Goal: Answer question/provide support: Share knowledge or assist other users

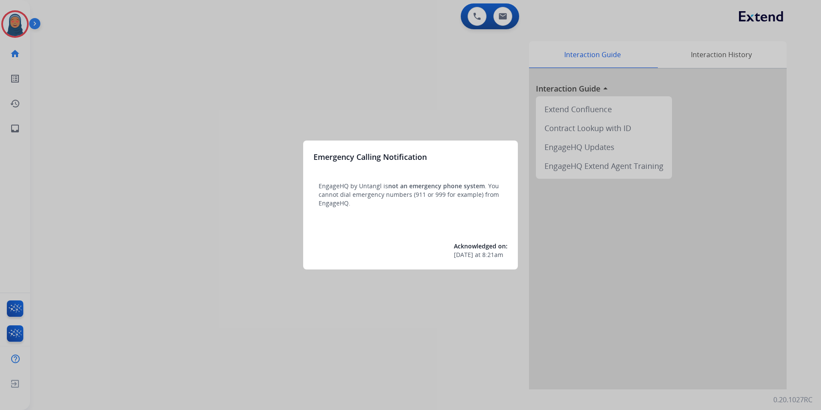
click at [16, 28] on div at bounding box center [410, 205] width 821 height 410
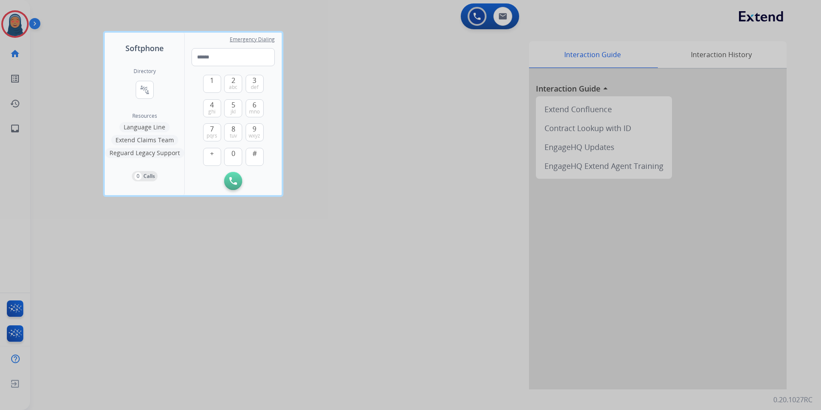
click at [16, 28] on div at bounding box center [410, 205] width 821 height 410
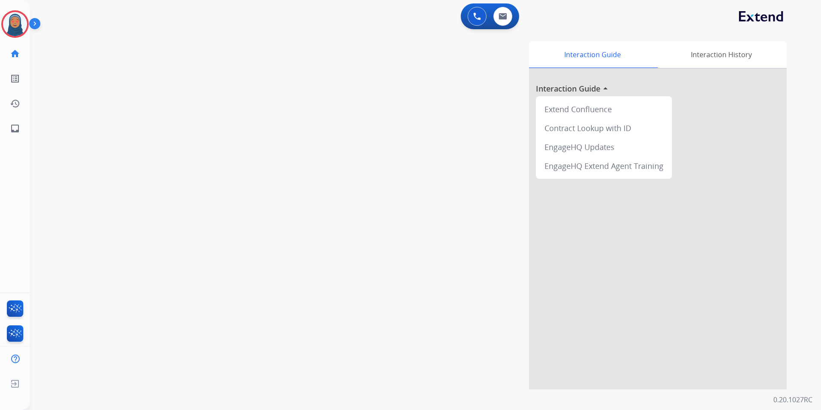
click at [16, 28] on img at bounding box center [15, 24] width 24 height 24
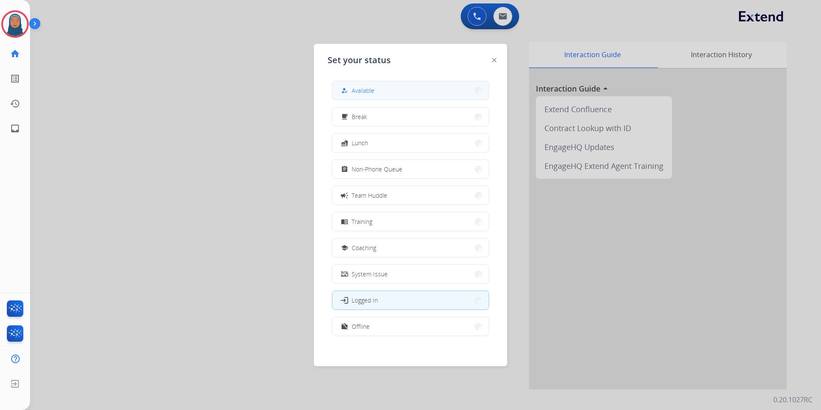
click at [363, 92] on span "Available" at bounding box center [363, 90] width 23 height 9
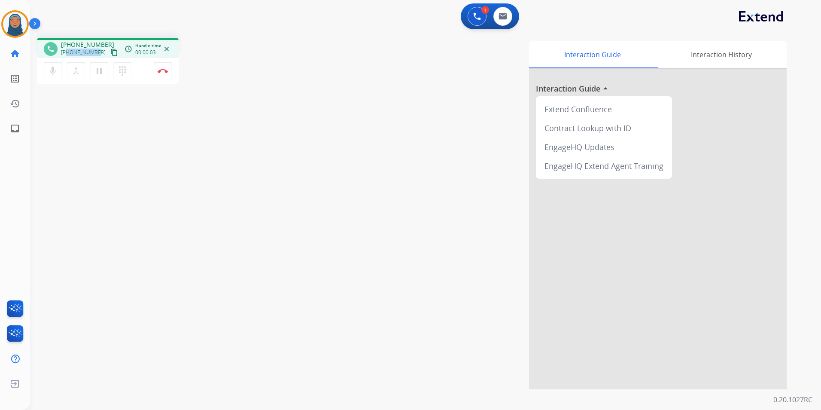
drag, startPoint x: 97, startPoint y: 54, endPoint x: 67, endPoint y: 54, distance: 29.6
click at [67, 54] on div "[PHONE_NUMBER] content_copy" at bounding box center [90, 52] width 58 height 10
copy span "8167193231"
click at [158, 74] on button "Disconnect" at bounding box center [163, 71] width 18 height 18
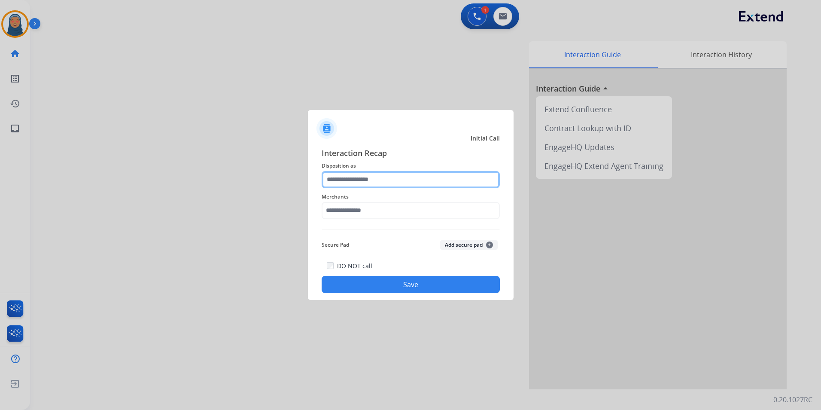
click at [359, 179] on input "text" at bounding box center [411, 179] width 178 height 17
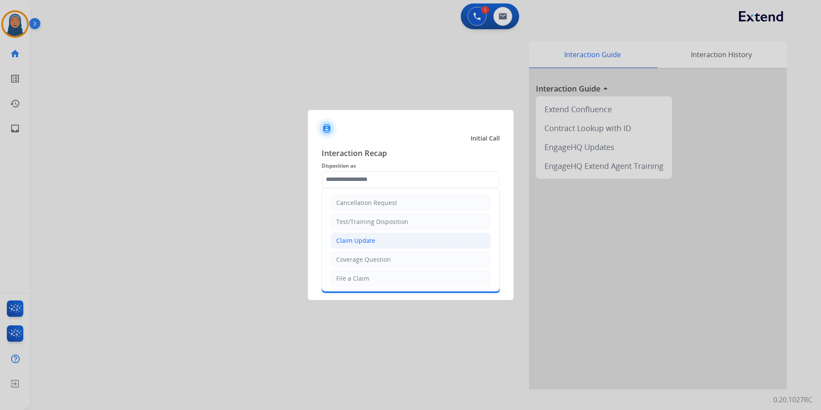
click at [375, 246] on li "Claim Update" at bounding box center [411, 240] width 160 height 16
type input "**********"
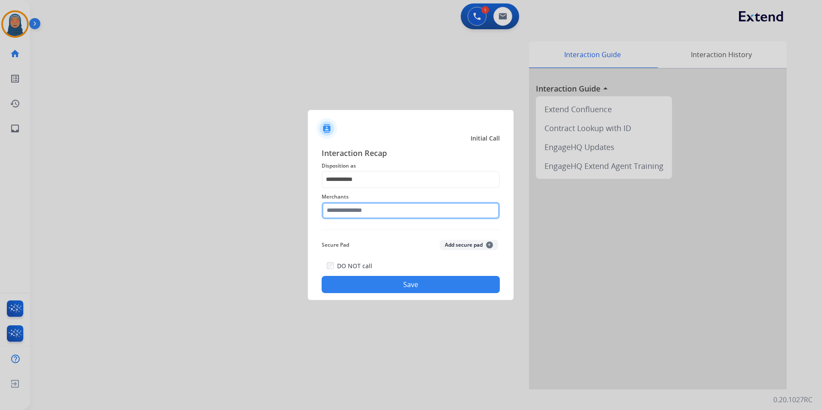
click at [381, 212] on input "text" at bounding box center [411, 210] width 178 height 17
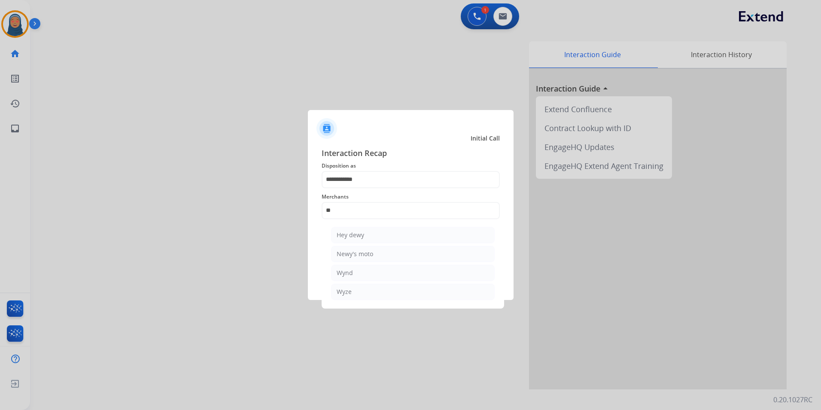
click at [363, 300] on ul "Hey dewy Newy's moto Wynd Wyze" at bounding box center [413, 266] width 169 height 86
drag, startPoint x: 386, startPoint y: 293, endPoint x: 392, endPoint y: 293, distance: 5.6
click at [386, 293] on li "Wyze" at bounding box center [413, 292] width 164 height 16
type input "****"
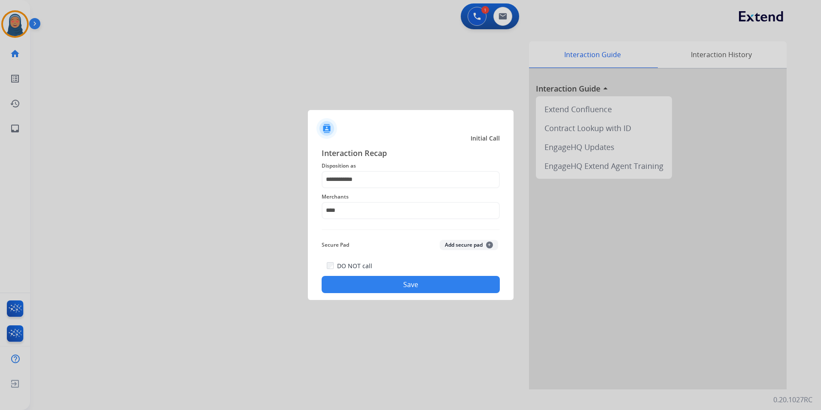
click at [436, 290] on button "Save" at bounding box center [411, 284] width 178 height 17
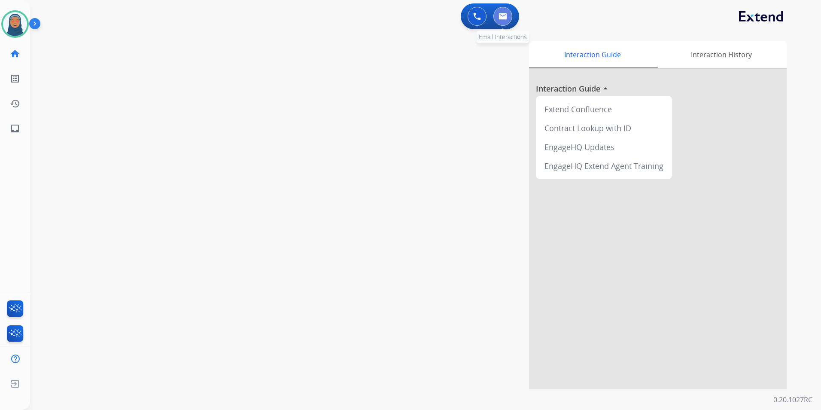
click at [494, 19] on button at bounding box center [503, 16] width 19 height 19
select select "**********"
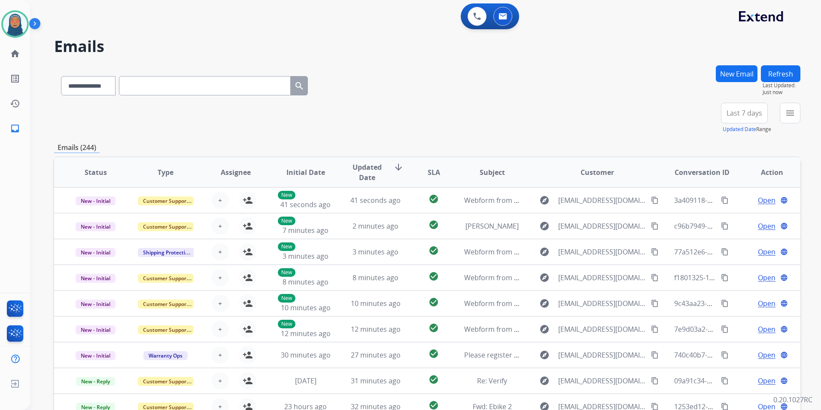
paste input "**********"
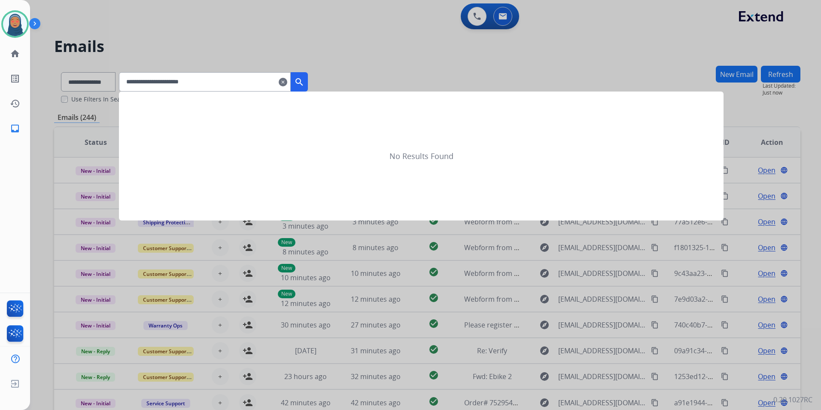
type input "**********"
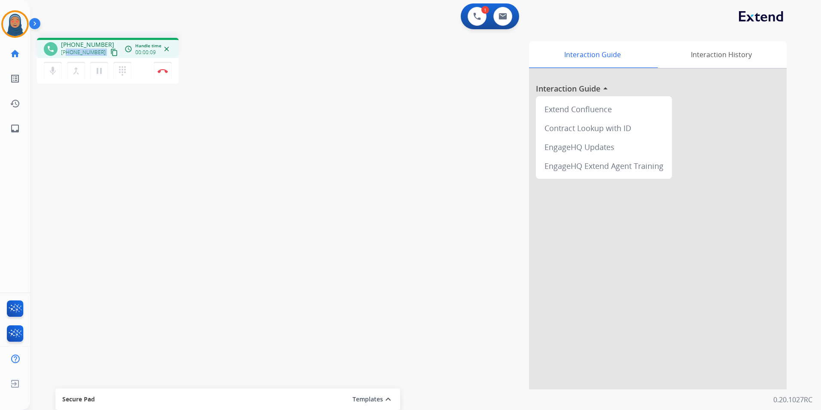
drag, startPoint x: 98, startPoint y: 52, endPoint x: 67, endPoint y: 53, distance: 31.4
click at [67, 53] on div "[PHONE_NUMBER] content_copy" at bounding box center [90, 52] width 58 height 10
copy div "5035573718 content_copy access_time Call metrics Queue 00:10 Hold 00:00 Talk 00…"
click at [164, 73] on img at bounding box center [163, 71] width 10 height 4
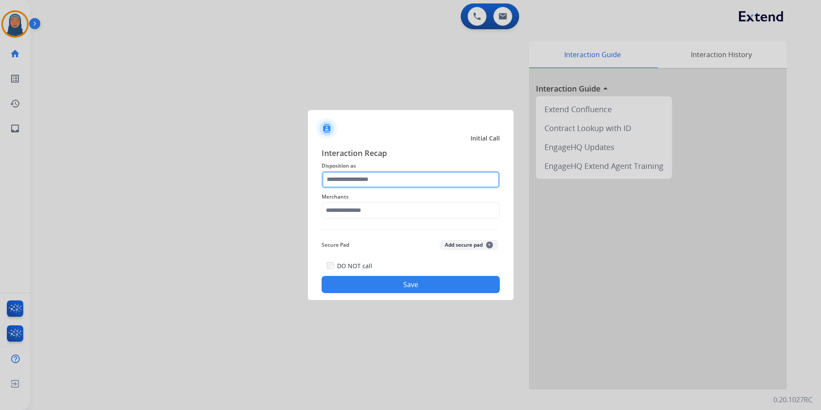
click at [370, 180] on input "text" at bounding box center [411, 179] width 178 height 17
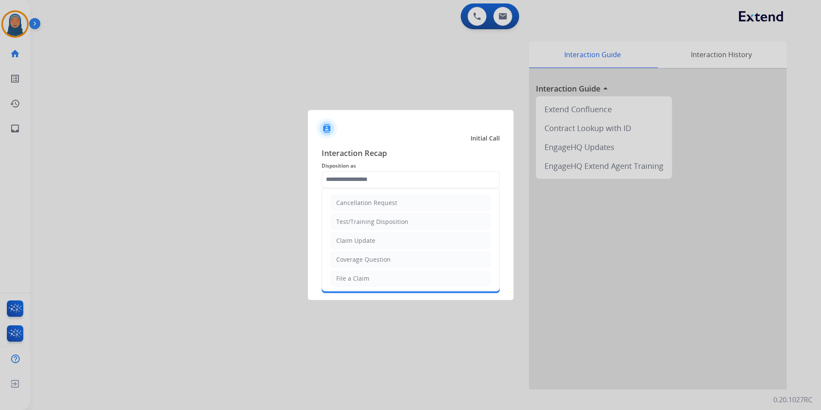
click at [363, 236] on div "Claim Update" at bounding box center [355, 240] width 39 height 9
type input "**********"
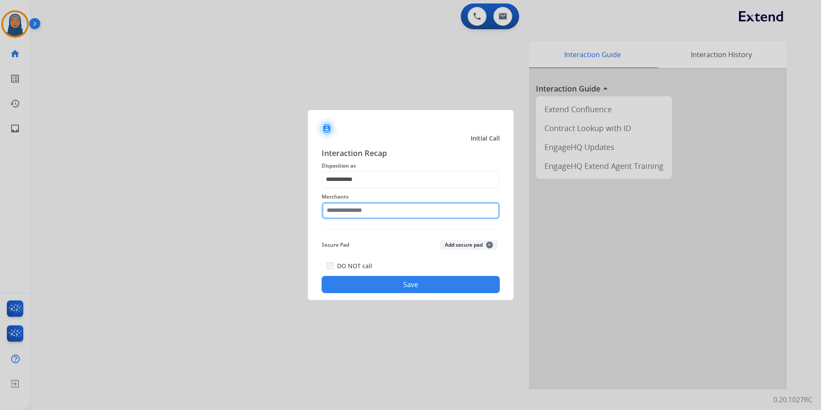
click at [366, 209] on input "text" at bounding box center [411, 210] width 178 height 17
type input "*"
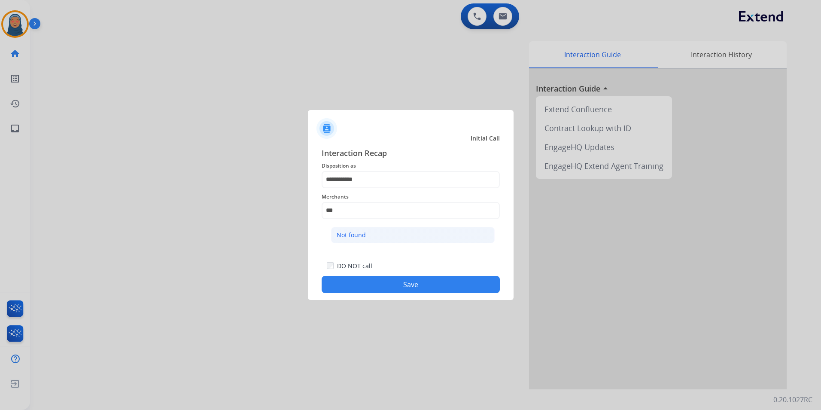
click at [357, 236] on div "Not found" at bounding box center [351, 235] width 29 height 9
type input "*********"
click at [396, 283] on button "Save" at bounding box center [411, 284] width 178 height 17
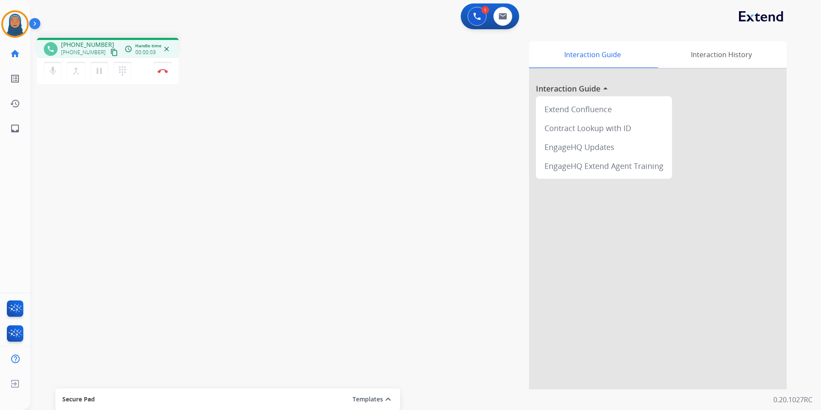
drag, startPoint x: 99, startPoint y: 53, endPoint x: 76, endPoint y: 54, distance: 22.8
click at [76, 54] on div "[PHONE_NUMBER] content_copy" at bounding box center [90, 52] width 58 height 10
drag, startPoint x: 95, startPoint y: 52, endPoint x: 67, endPoint y: 53, distance: 28.0
click at [67, 53] on div "[PHONE_NUMBER] content_copy" at bounding box center [90, 52] width 58 height 10
copy span "7135537585"
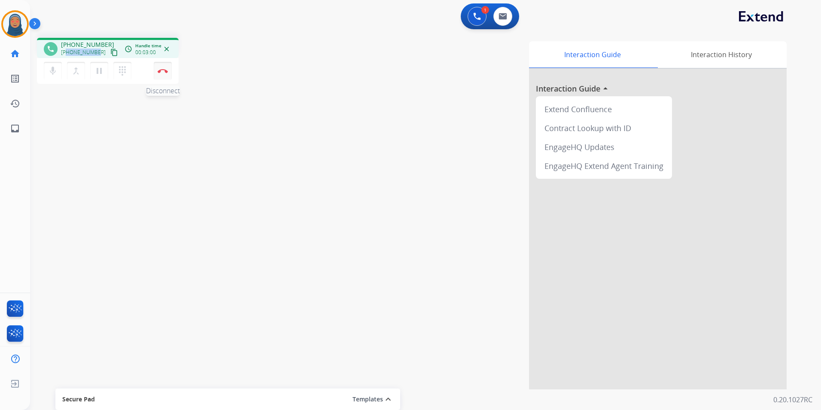
click at [162, 70] on img at bounding box center [163, 71] width 10 height 4
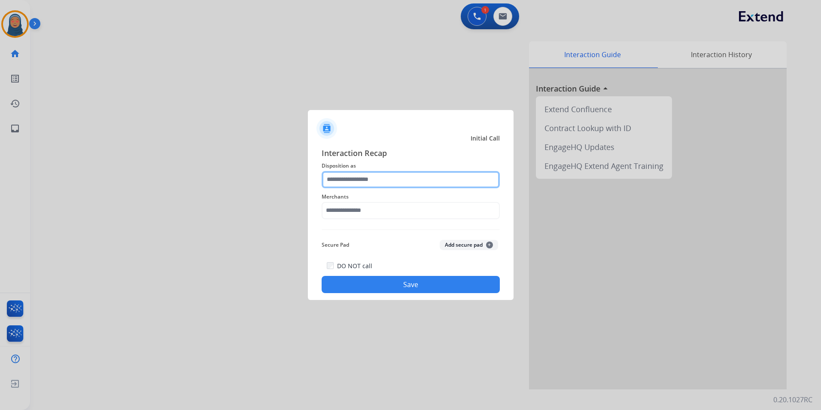
click at [358, 177] on input "text" at bounding box center [411, 179] width 178 height 17
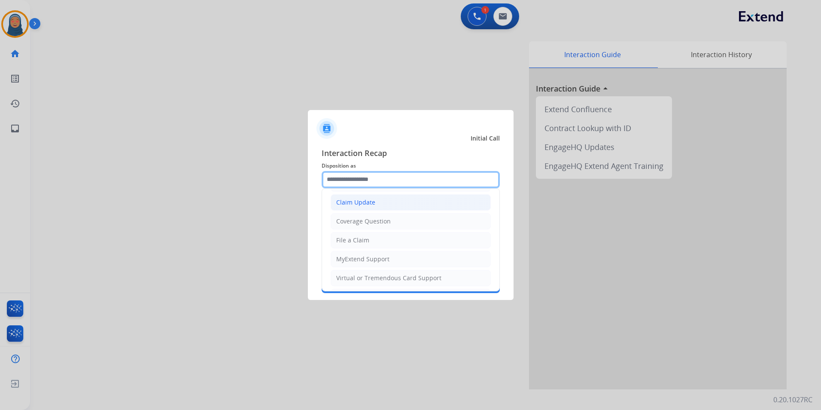
scroll to position [86, 0]
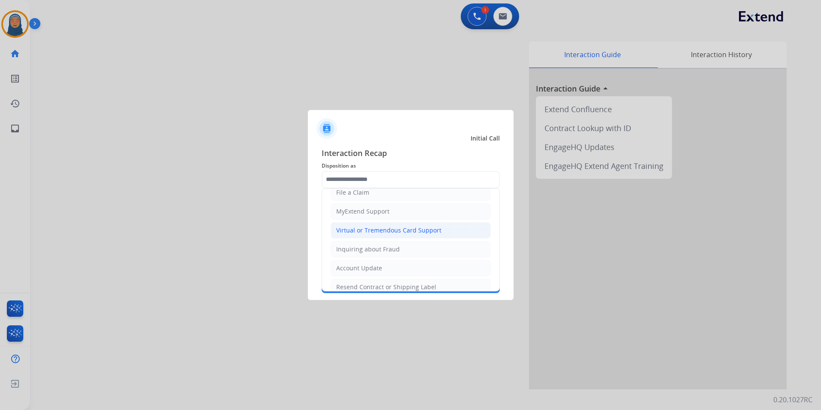
click at [370, 228] on div "Virtual or Tremendous Card Support" at bounding box center [388, 230] width 105 height 9
type input "**********"
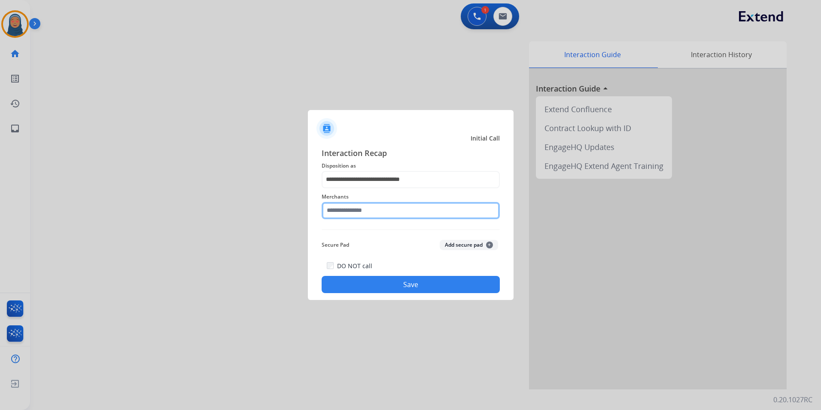
click at [361, 209] on input "text" at bounding box center [411, 210] width 178 height 17
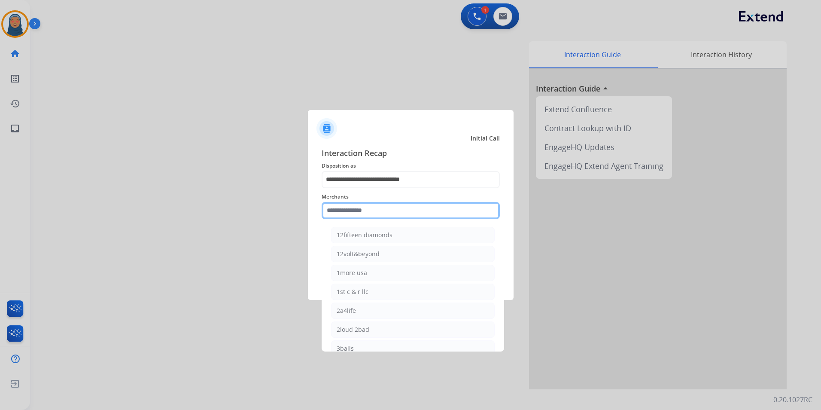
click at [347, 211] on input "text" at bounding box center [411, 210] width 178 height 17
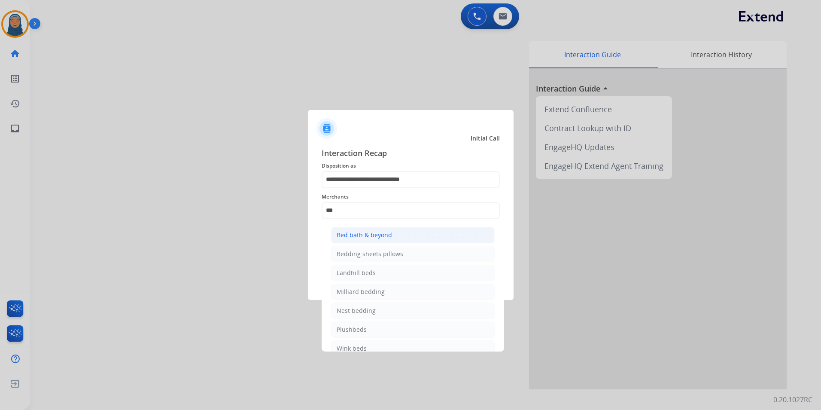
click at [390, 235] on div "Bed bath & beyond" at bounding box center [364, 235] width 55 height 9
type input "**********"
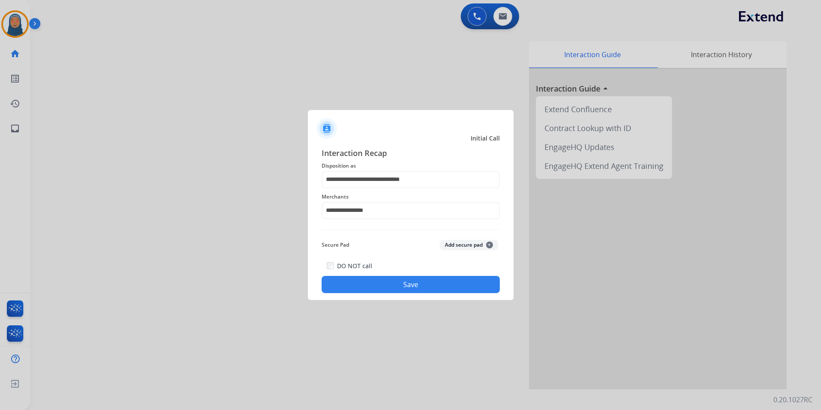
drag, startPoint x: 428, startPoint y: 279, endPoint x: 434, endPoint y: 284, distance: 7.6
click at [428, 280] on button "Save" at bounding box center [411, 284] width 178 height 17
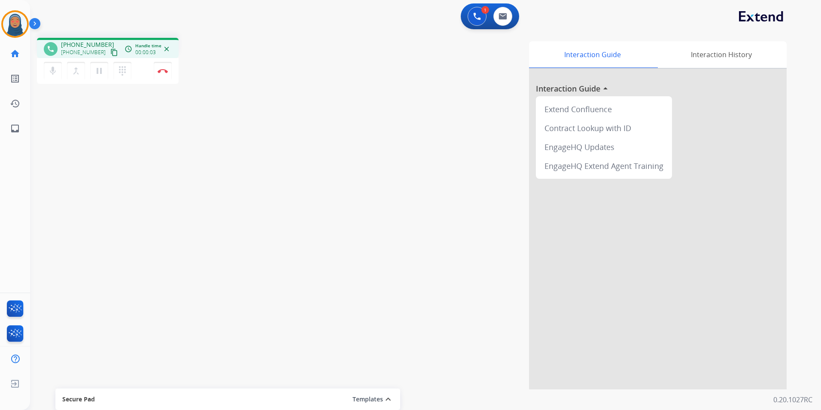
drag, startPoint x: 100, startPoint y: 50, endPoint x: 82, endPoint y: 54, distance: 18.5
click at [72, 53] on div "[PHONE_NUMBER] content_copy" at bounding box center [90, 52] width 58 height 10
drag, startPoint x: 96, startPoint y: 53, endPoint x: 68, endPoint y: 53, distance: 28.4
click at [68, 53] on div "[PHONE_NUMBER] content_copy" at bounding box center [90, 52] width 58 height 10
copy div "7708645102 content_copy access_time Call metrics Queue 00:10 Hold 00:00 Talk 00…"
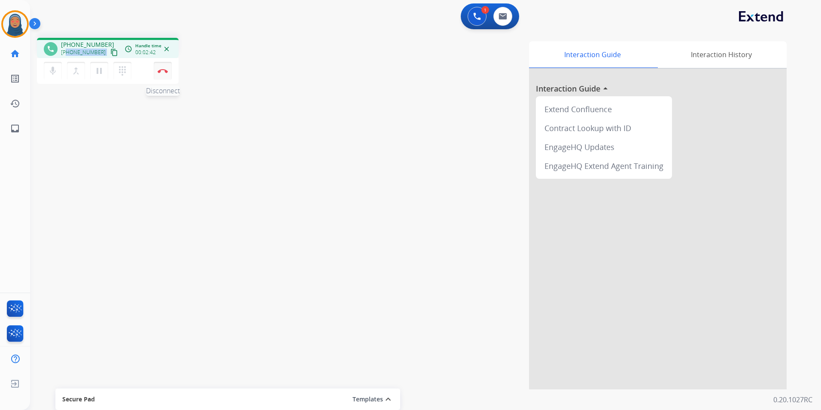
click at [163, 75] on button "Disconnect" at bounding box center [163, 71] width 18 height 18
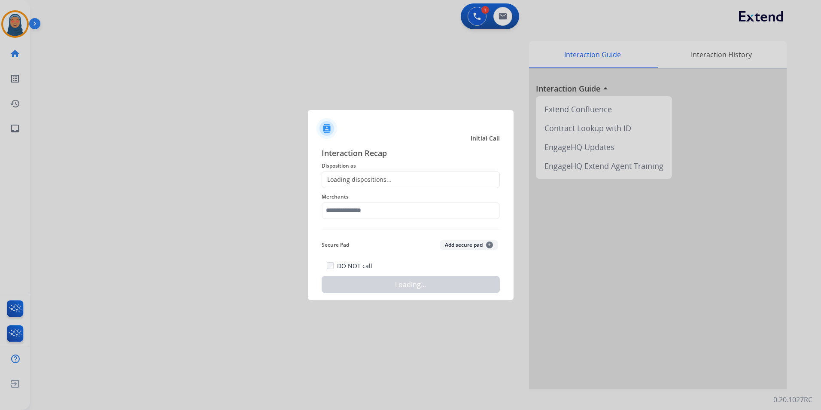
click at [406, 178] on div "Loading dispositions..." at bounding box center [411, 179] width 178 height 17
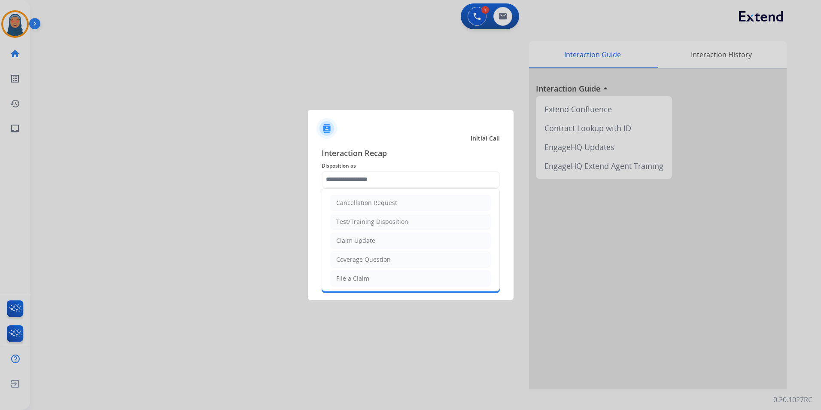
click at [376, 173] on input "text" at bounding box center [411, 179] width 178 height 17
drag, startPoint x: 380, startPoint y: 278, endPoint x: 385, endPoint y: 227, distance: 51.8
click at [383, 271] on li "File a Claim" at bounding box center [411, 278] width 160 height 16
type input "**********"
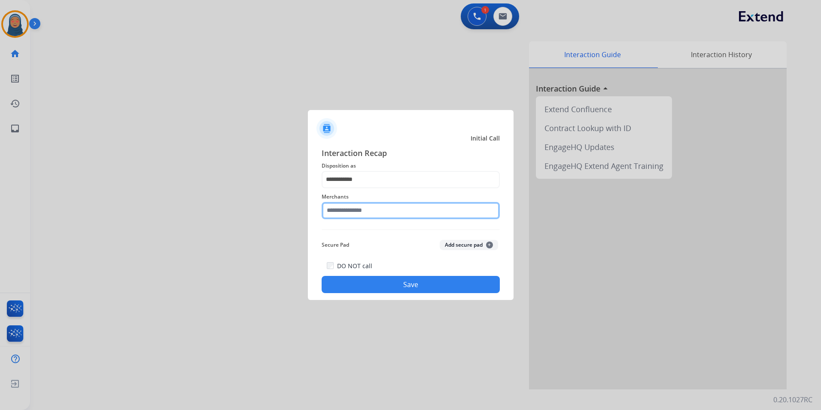
click at [384, 212] on input "text" at bounding box center [411, 210] width 178 height 17
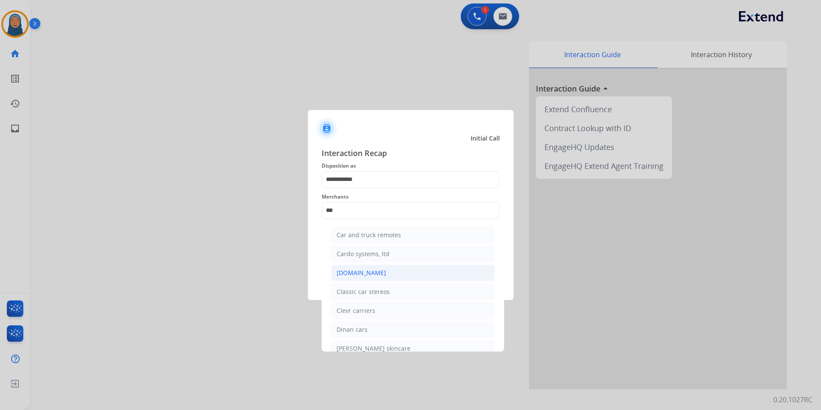
drag, startPoint x: 382, startPoint y: 273, endPoint x: 411, endPoint y: 285, distance: 30.8
click at [383, 273] on li "[DOMAIN_NAME]" at bounding box center [413, 273] width 164 height 16
type input "**********"
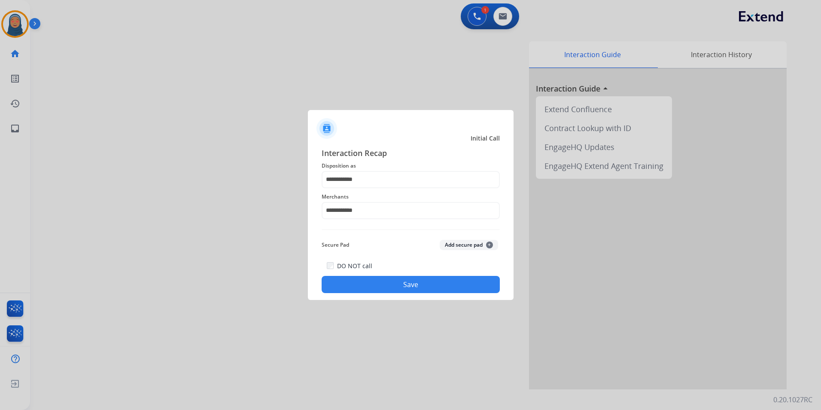
click at [422, 292] on button "Save" at bounding box center [411, 284] width 178 height 17
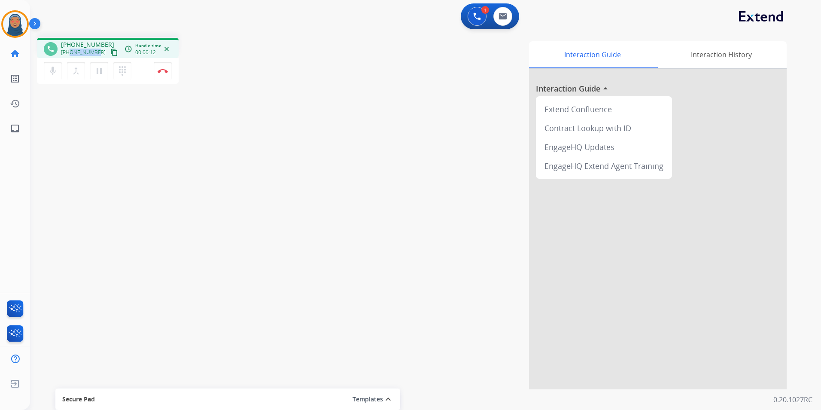
drag, startPoint x: 84, startPoint y: 56, endPoint x: 69, endPoint y: 56, distance: 15.5
click at [69, 56] on div "[PHONE_NUMBER] content_copy" at bounding box center [90, 52] width 58 height 10
drag, startPoint x: 69, startPoint y: 56, endPoint x: 90, endPoint y: 81, distance: 32.9
click at [81, 110] on div "phone [PHONE_NUMBER] [PHONE_NUMBER] content_copy access_time Call metrics Queue…" at bounding box center [415, 210] width 771 height 358
drag, startPoint x: 97, startPoint y: 51, endPoint x: 68, endPoint y: 56, distance: 29.3
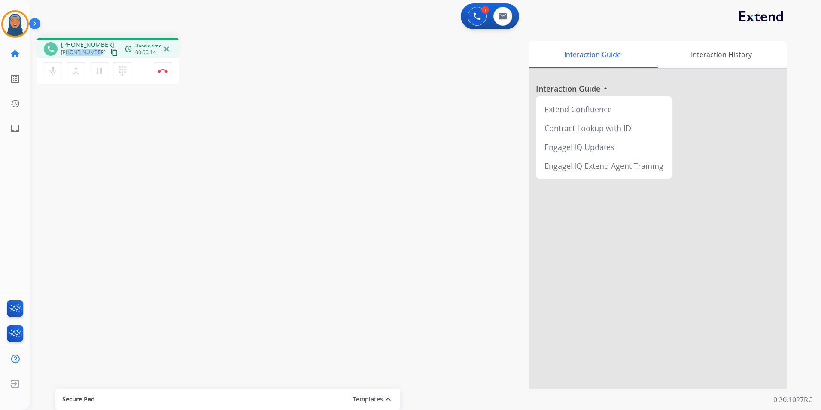
click at [68, 56] on div "[PHONE_NUMBER] content_copy" at bounding box center [90, 52] width 58 height 10
copy span "2815350820"
click at [163, 71] on img at bounding box center [163, 71] width 10 height 4
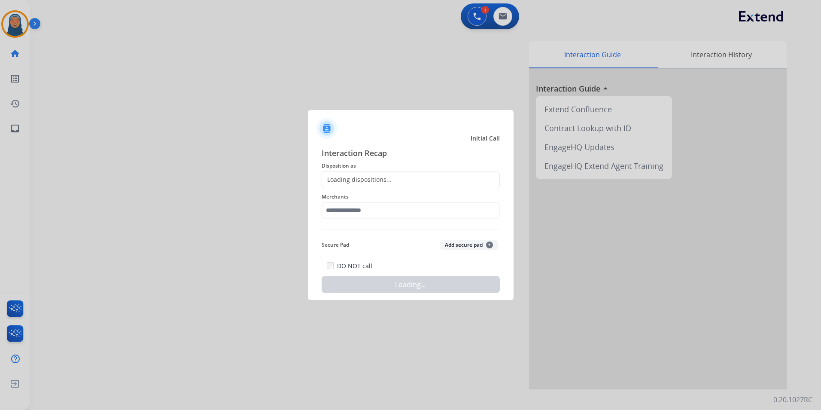
click at [395, 181] on div "Loading dispositions..." at bounding box center [411, 179] width 178 height 17
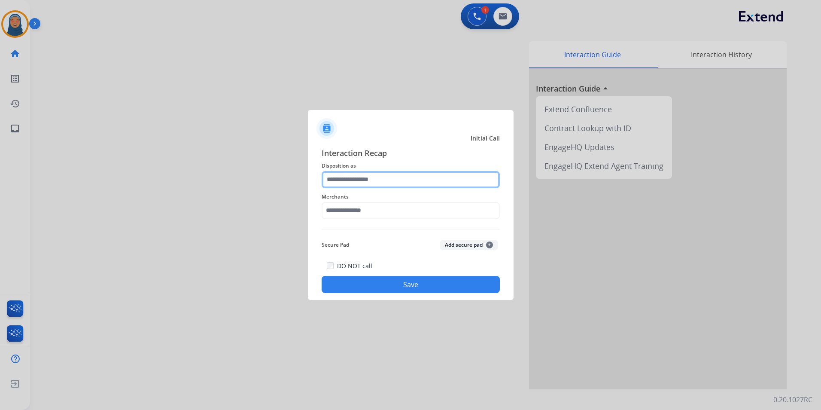
click at [388, 177] on input "text" at bounding box center [411, 179] width 178 height 17
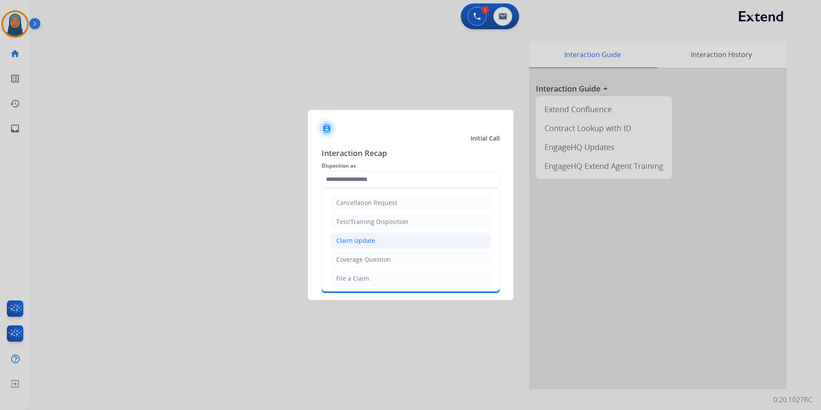
drag, startPoint x: 370, startPoint y: 242, endPoint x: 368, endPoint y: 226, distance: 16.5
click at [370, 240] on div "Claim Update" at bounding box center [355, 240] width 39 height 9
type input "**********"
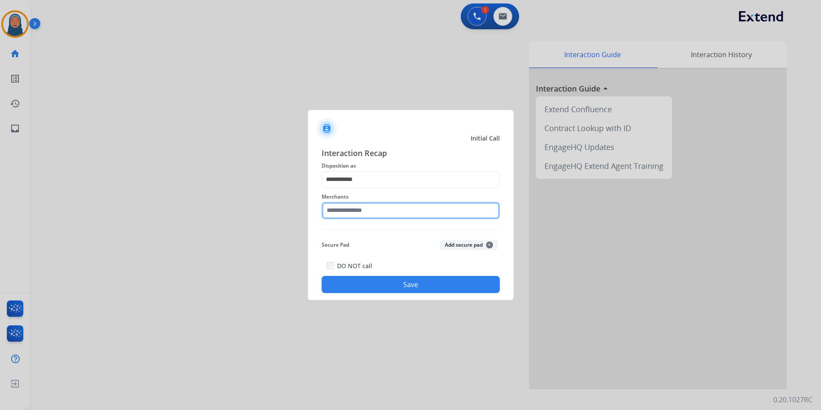
click at [368, 211] on input "text" at bounding box center [411, 210] width 178 height 17
type input "*"
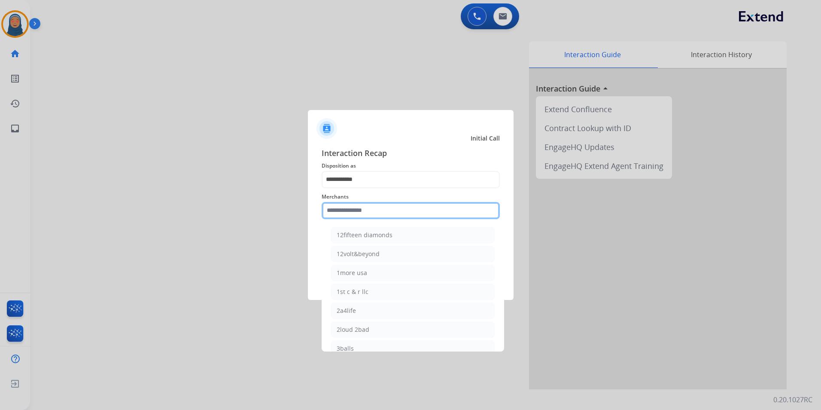
click at [376, 216] on input "text" at bounding box center [411, 210] width 178 height 17
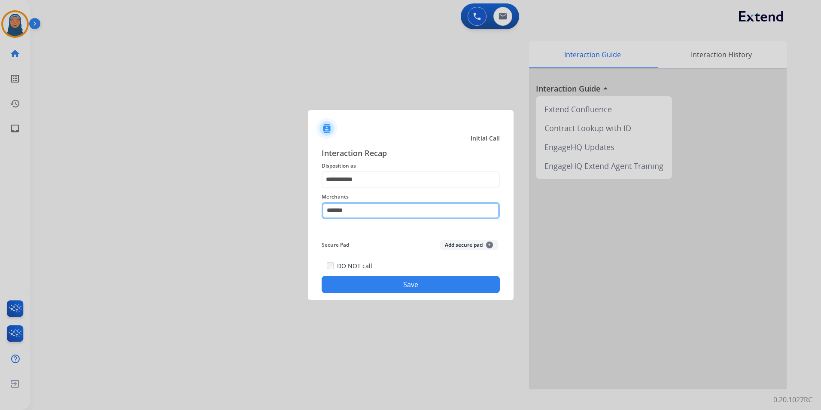
type input "********"
drag, startPoint x: 201, startPoint y: 198, endPoint x: 146, endPoint y: 191, distance: 55.4
click at [0, 191] on app-contact-recap-modal "**********" at bounding box center [0, 205] width 0 height 410
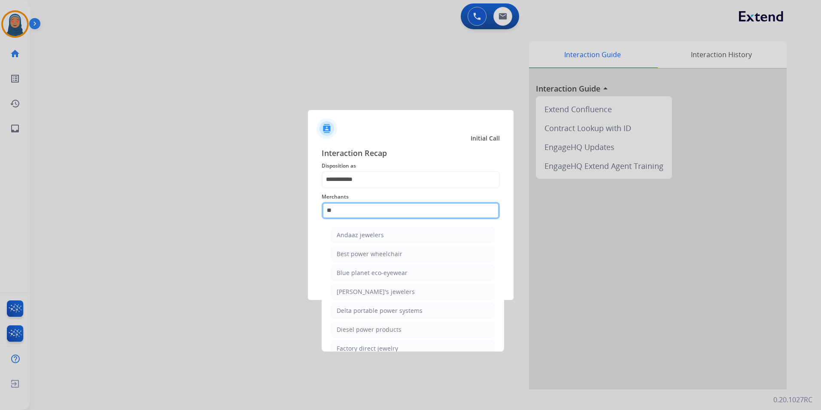
type input "*"
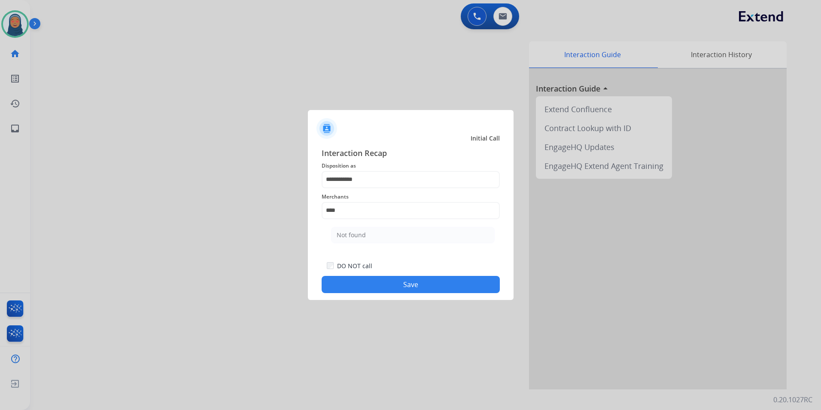
drag, startPoint x: 345, startPoint y: 240, endPoint x: 356, endPoint y: 251, distance: 15.5
click at [345, 240] on li "Not found" at bounding box center [413, 235] width 164 height 16
type input "*********"
click at [393, 284] on button "Save" at bounding box center [411, 284] width 178 height 17
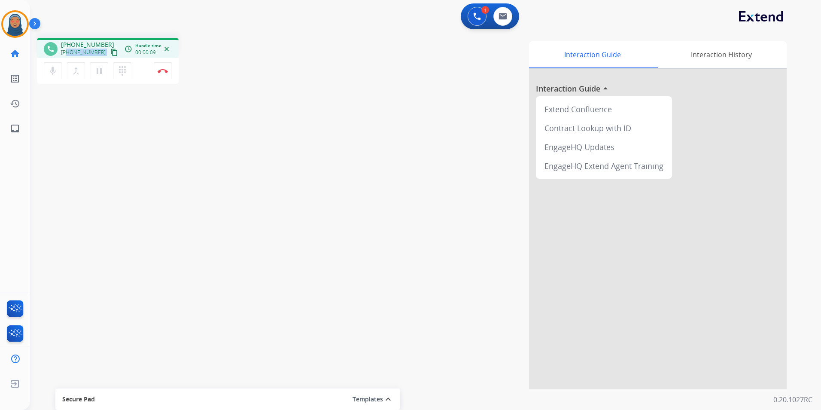
drag, startPoint x: 98, startPoint y: 52, endPoint x: 68, endPoint y: 54, distance: 30.1
click at [68, 54] on div "[PHONE_NUMBER] content_copy" at bounding box center [90, 52] width 58 height 10
copy div "9166407082 content_copy access_time Call metrics Queue 00:10 Hold 00:00 Talk 00…"
click at [168, 67] on button "Disconnect" at bounding box center [163, 71] width 18 height 18
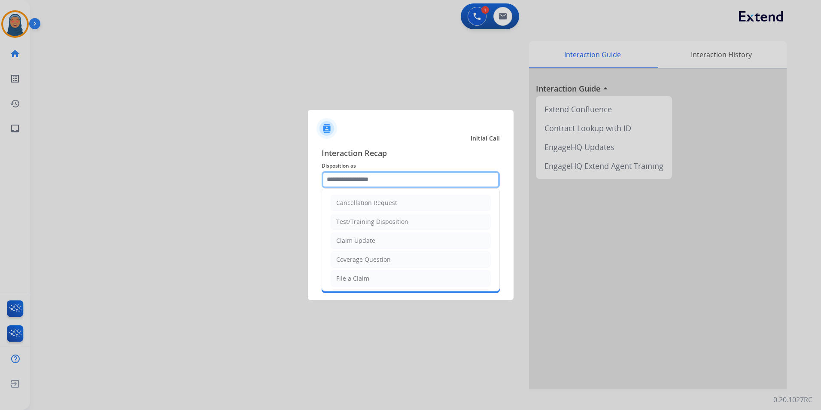
drag, startPoint x: 372, startPoint y: 175, endPoint x: 372, endPoint y: 181, distance: 6.5
click at [372, 176] on input "text" at bounding box center [411, 179] width 178 height 17
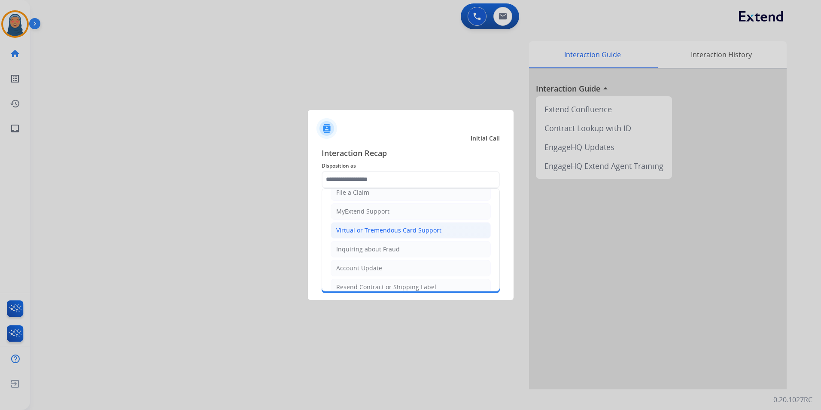
click at [379, 232] on div "Virtual or Tremendous Card Support" at bounding box center [388, 230] width 105 height 9
type input "**********"
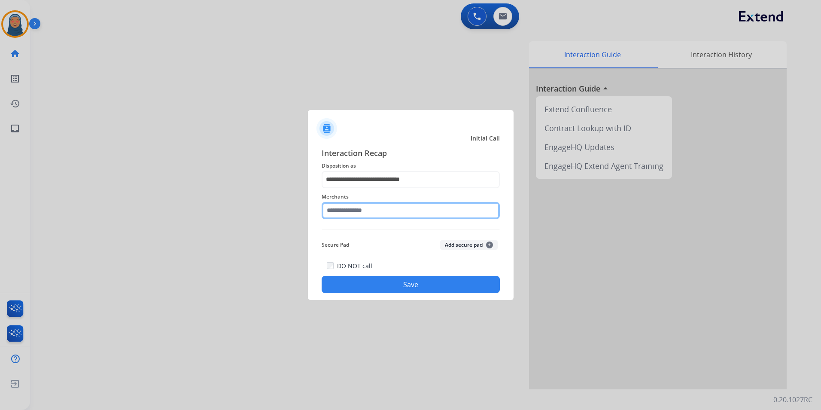
click at [372, 213] on input "text" at bounding box center [411, 210] width 178 height 17
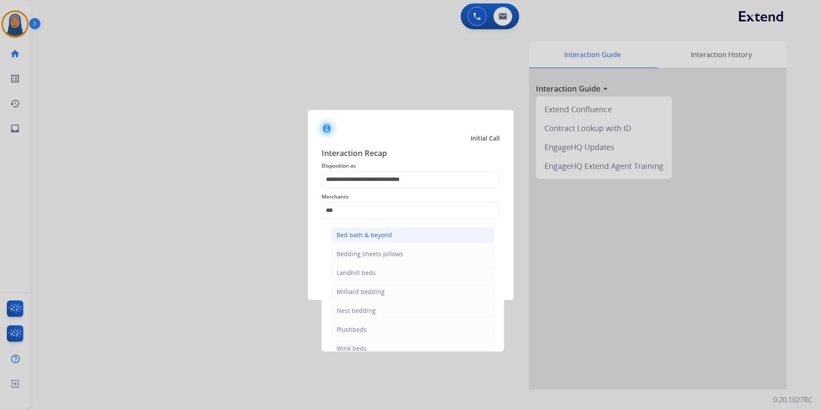
click at [382, 240] on li "Bed bath & beyond" at bounding box center [413, 235] width 164 height 16
type input "**********"
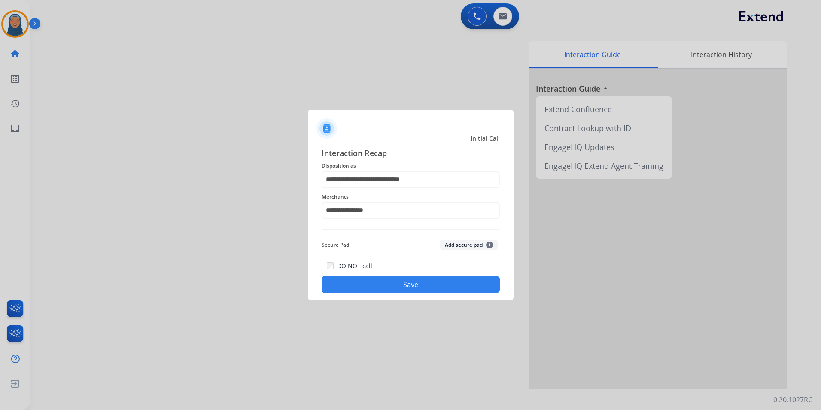
drag, startPoint x: 394, startPoint y: 285, endPoint x: 399, endPoint y: 284, distance: 5.6
click at [395, 284] on button "Save" at bounding box center [411, 284] width 178 height 17
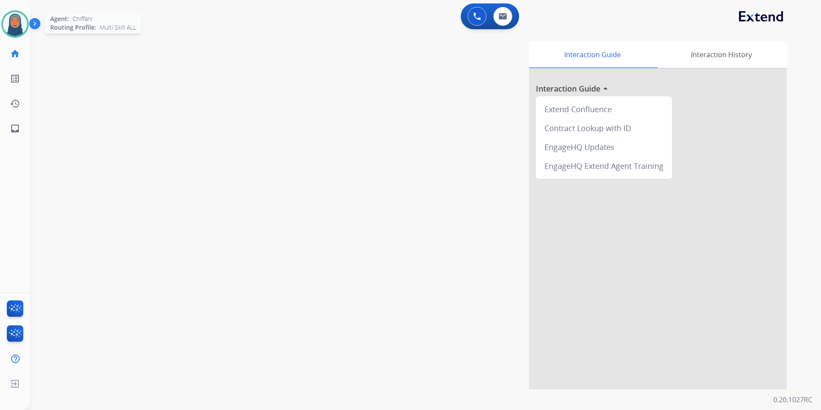
click at [16, 27] on img at bounding box center [15, 24] width 24 height 24
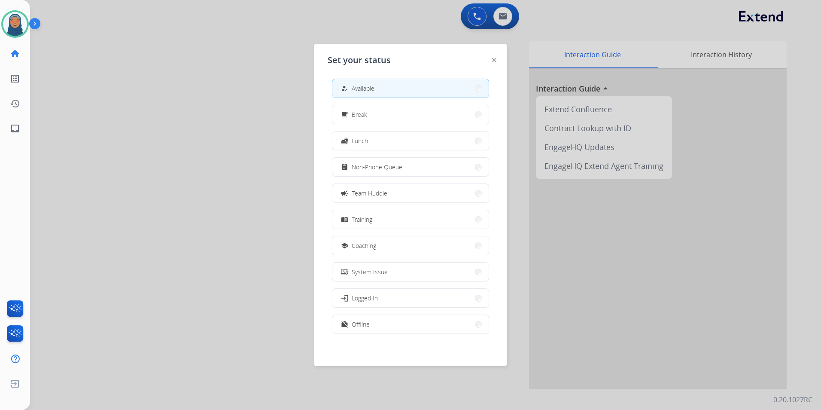
scroll to position [3, 0]
click at [415, 331] on button "work_off Offline" at bounding box center [410, 323] width 156 height 18
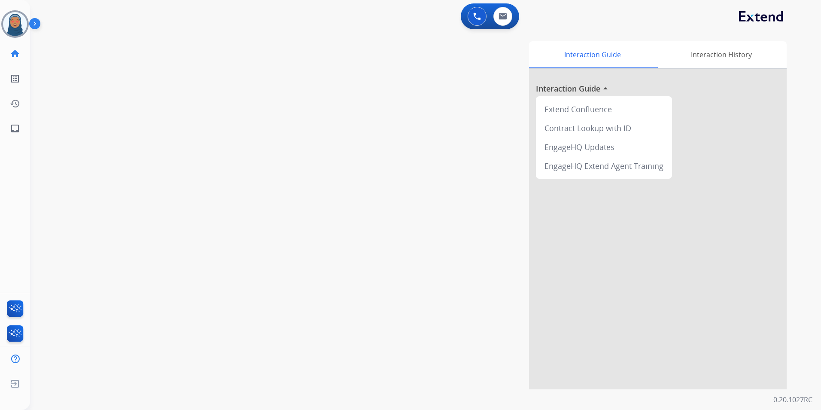
click at [47, 383] on div "swap_horiz Break voice bridge close_fullscreen Connect 3-Way Call merge_type Se…" at bounding box center [415, 210] width 771 height 358
click at [12, 382] on img at bounding box center [14, 383] width 15 height 16
click at [43, 387] on span "Log out" at bounding box center [57, 385] width 52 height 13
